Goal: Task Accomplishment & Management: Manage account settings

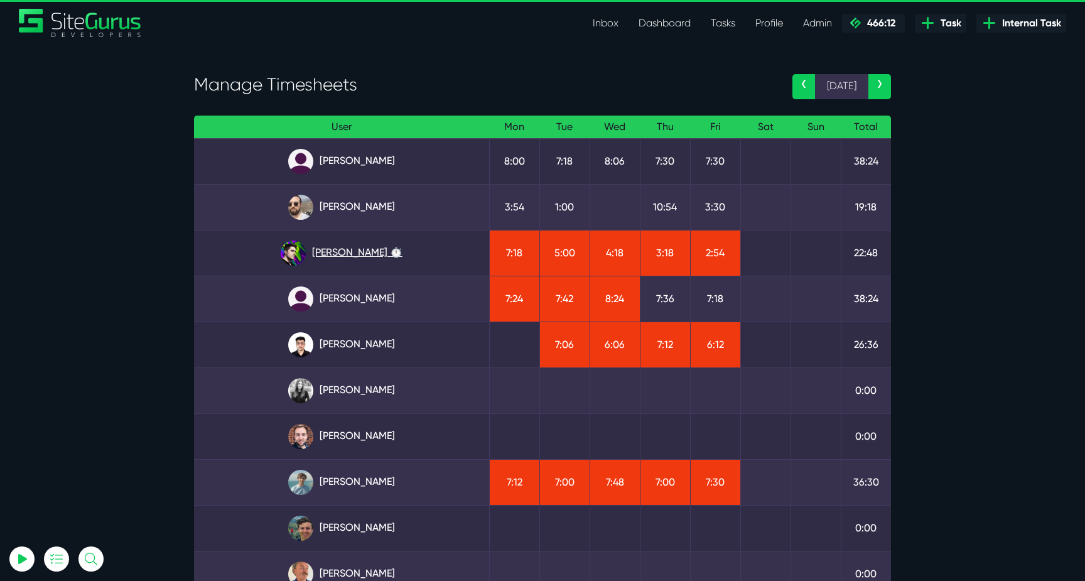
type input "luke@sitegurus.io"
click at [341, 258] on link "Josh Carter ⏱️" at bounding box center [341, 252] width 275 height 25
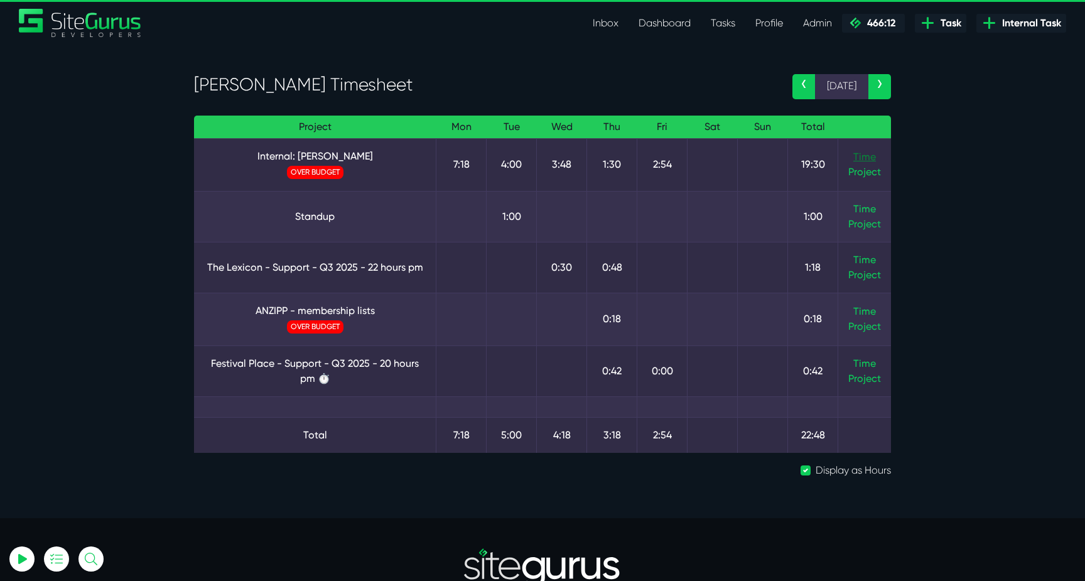
click at [864, 156] on link "Time" at bounding box center [864, 157] width 23 height 12
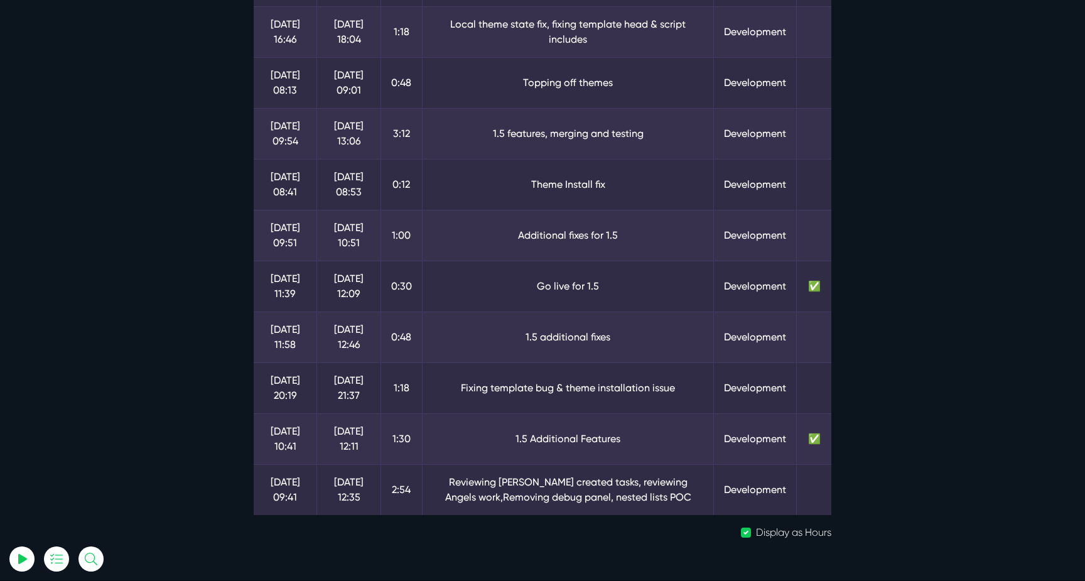
scroll to position [380, 0]
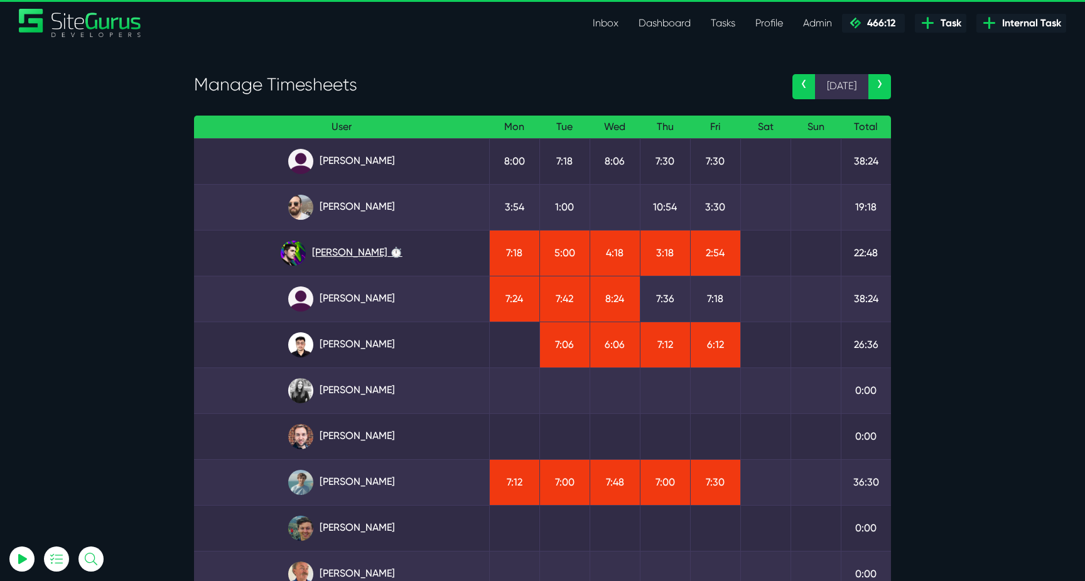
type input "luke@sitegurus.io"
click at [338, 252] on link "Josh Carter ⏱️" at bounding box center [341, 252] width 275 height 25
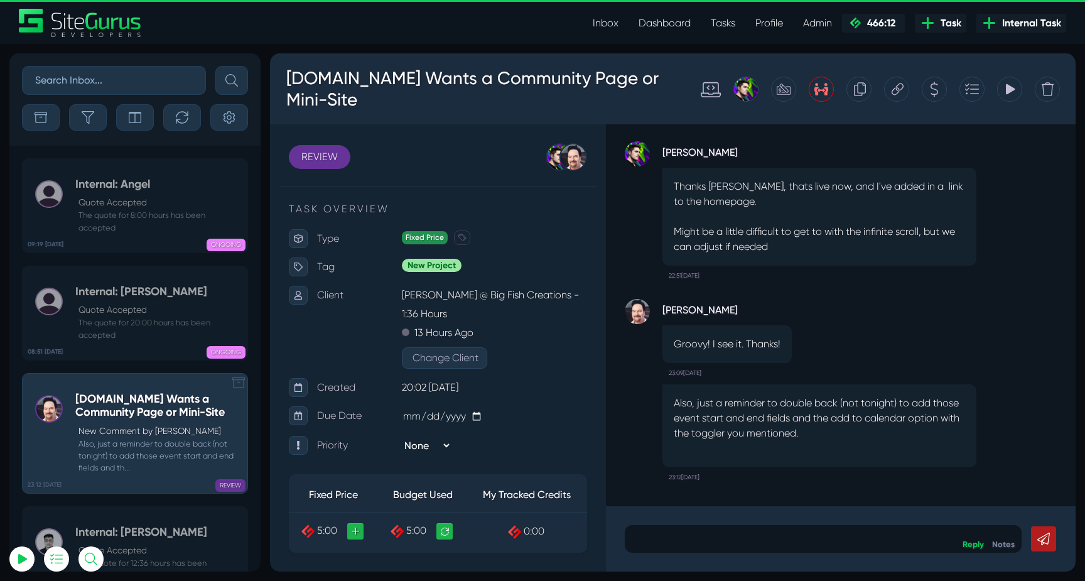
scroll to position [-50058, 0]
click at [148, 218] on small "The quote for 8:00 hours has been accepted" at bounding box center [158, 221] width 166 height 24
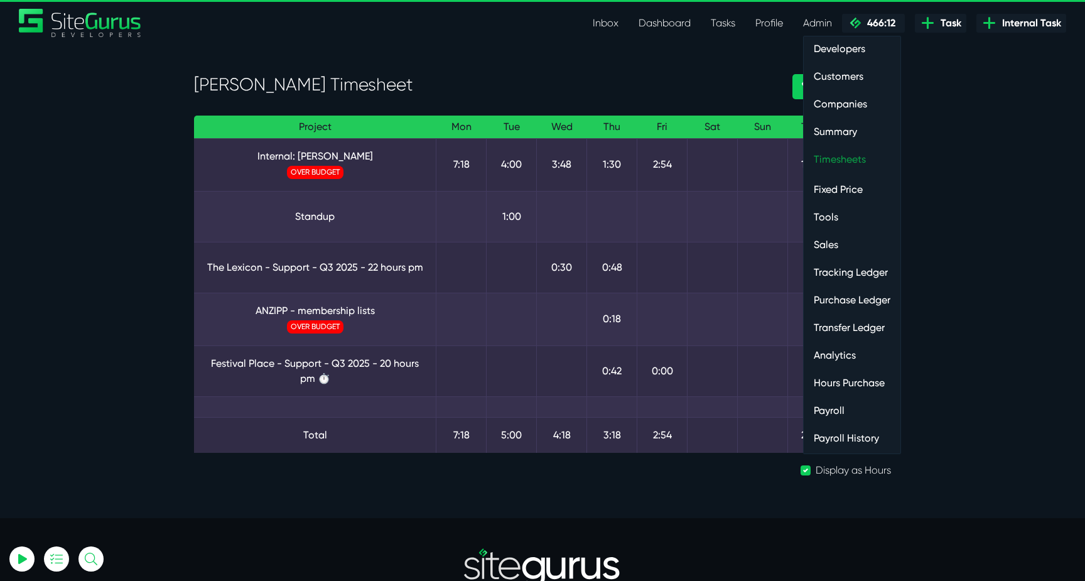
type input "luke@sitegurus.io"
click at [856, 166] on link "Timesheets" at bounding box center [852, 159] width 97 height 25
